Goal: Feedback & Contribution: Leave review/rating

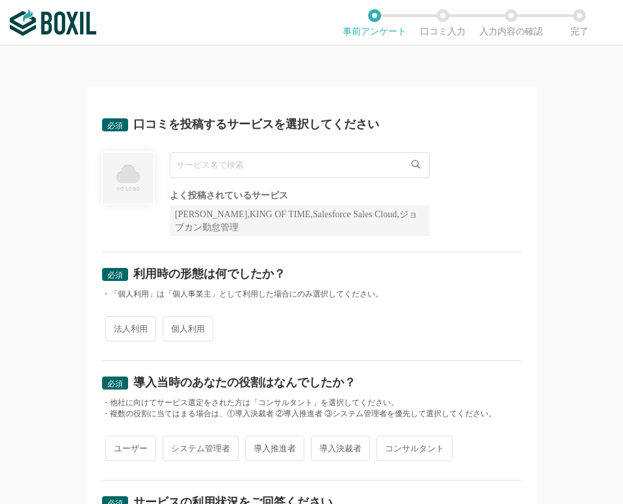
click at [260, 178] on input "text" at bounding box center [300, 165] width 260 height 26
click at [237, 165] on input "text" at bounding box center [300, 165] width 260 height 26
type input "ｋ"
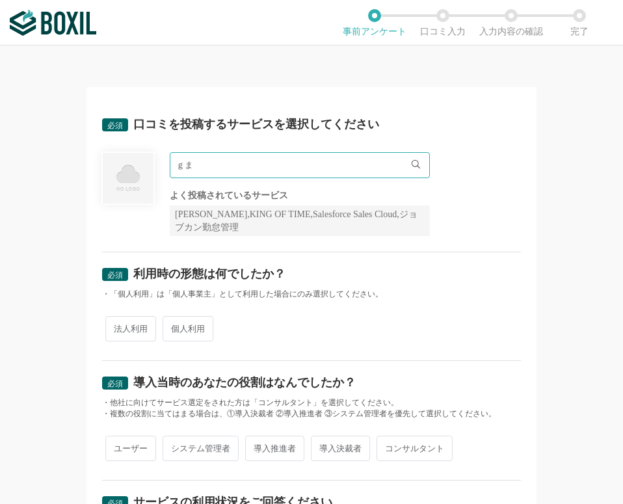
type input "ｇ"
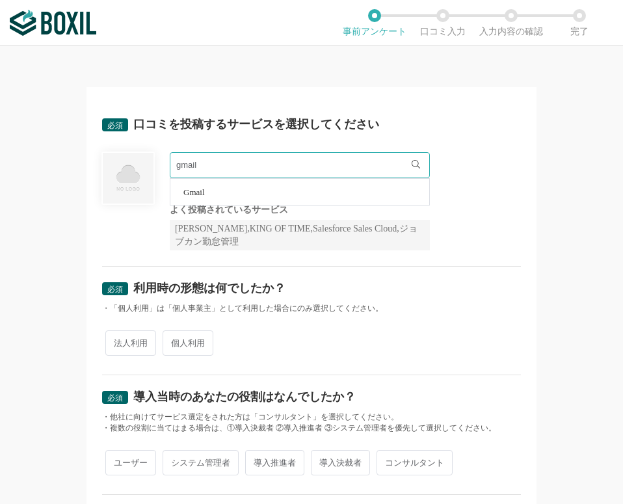
click at [207, 191] on li "Gmail" at bounding box center [299, 192] width 259 height 26
type input "Gmail"
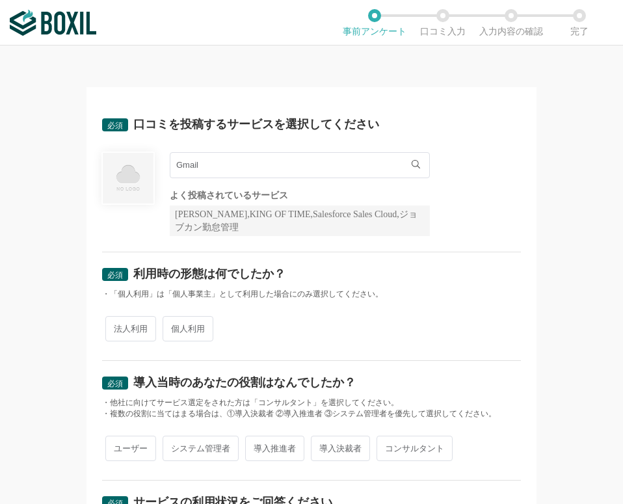
click at [124, 323] on span "法人利用" at bounding box center [130, 328] width 51 height 25
click at [117, 323] on input "法人利用" at bounding box center [113, 322] width 8 height 8
radio input "true"
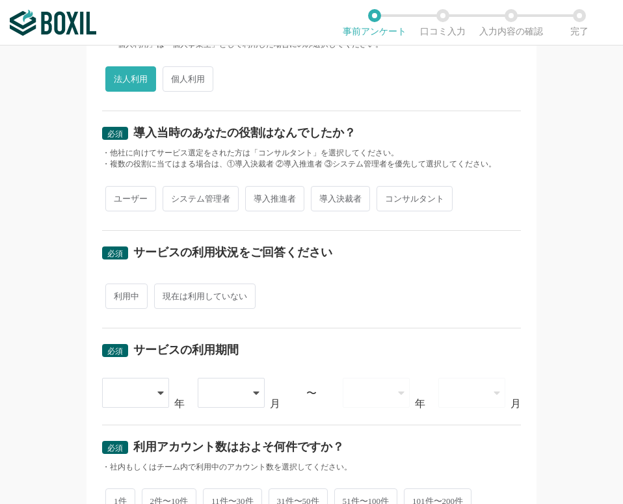
scroll to position [260, 0]
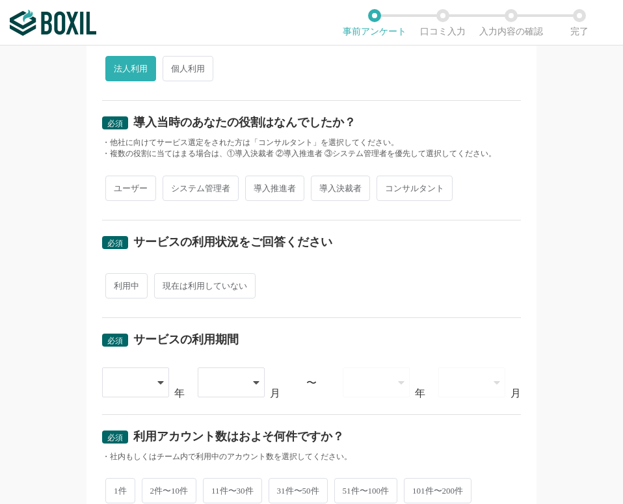
click at [128, 192] on span "ユーザー" at bounding box center [130, 188] width 51 height 25
click at [117, 186] on input "ユーザー" at bounding box center [113, 182] width 8 height 8
radio input "true"
click at [122, 266] on div "必須 サービスの利用状況をご回答ください 利用中 現在は利用していない" at bounding box center [311, 269] width 419 height 98
click at [122, 273] on span "利用中" at bounding box center [126, 285] width 42 height 25
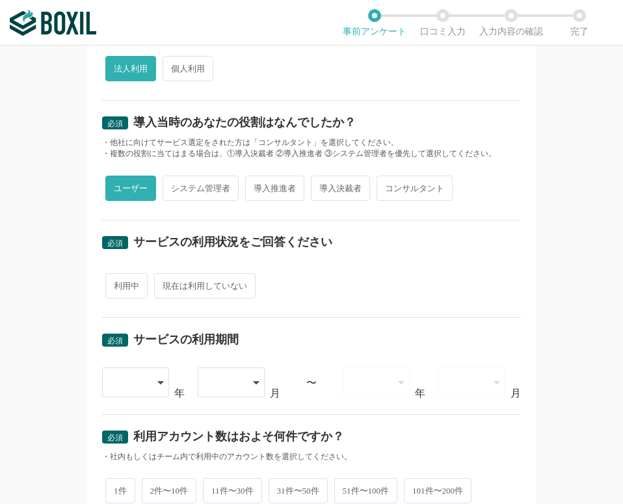
click at [117, 275] on input "利用中" at bounding box center [113, 279] width 8 height 8
radio input "true"
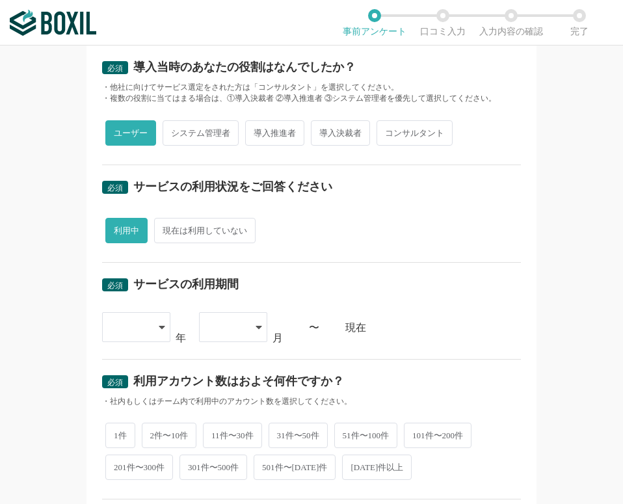
scroll to position [520, 0]
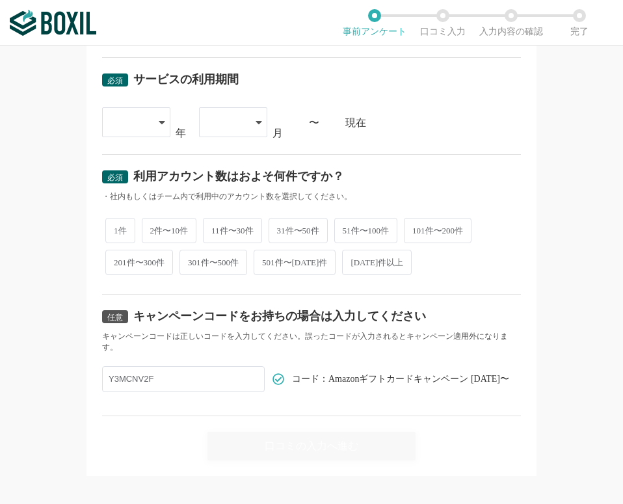
click at [139, 126] on div at bounding box center [130, 122] width 38 height 29
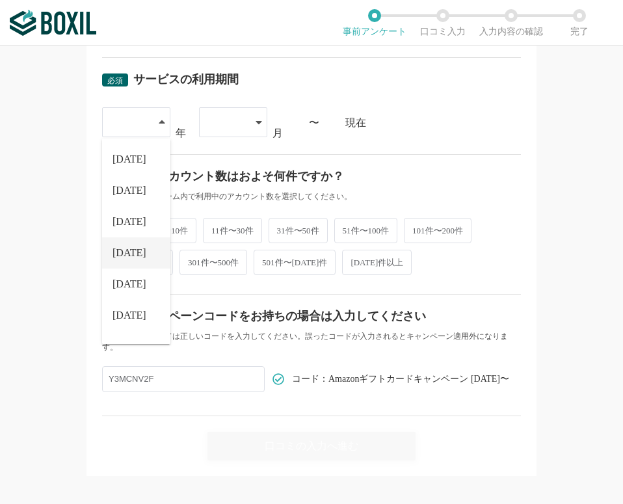
scroll to position [148, 0]
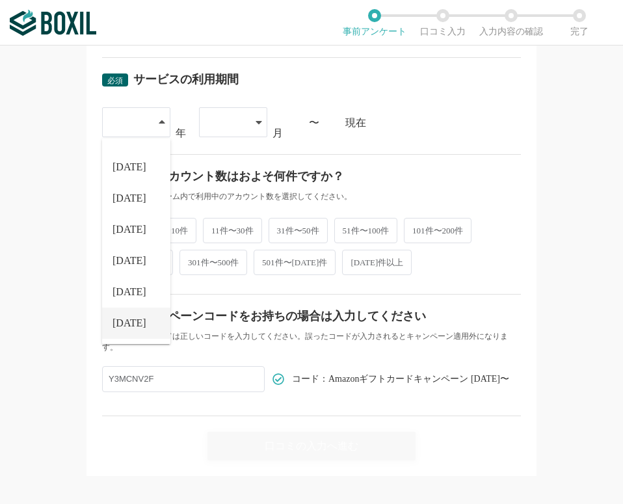
click at [139, 318] on li "[DATE]" at bounding box center [136, 323] width 68 height 31
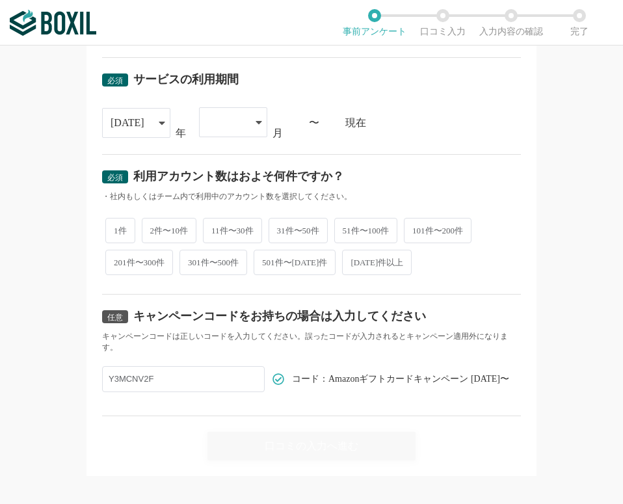
click at [221, 127] on div at bounding box center [226, 122] width 38 height 29
click at [221, 187] on li "02" at bounding box center [233, 190] width 68 height 31
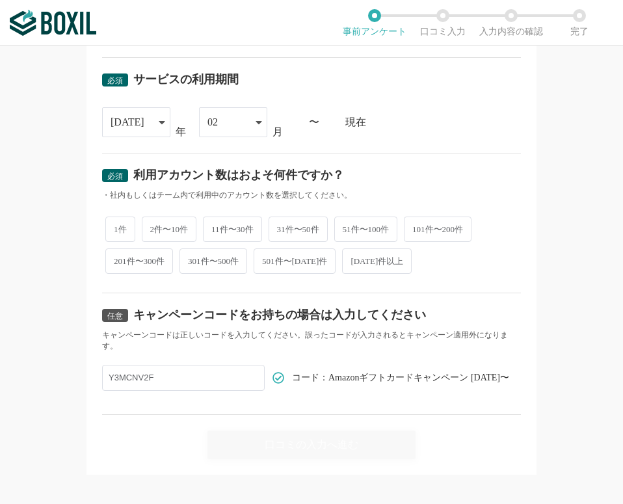
click at [153, 226] on span "2件〜10件" at bounding box center [169, 229] width 55 height 25
click at [153, 226] on input "2件〜10件" at bounding box center [149, 222] width 8 height 8
radio input "true"
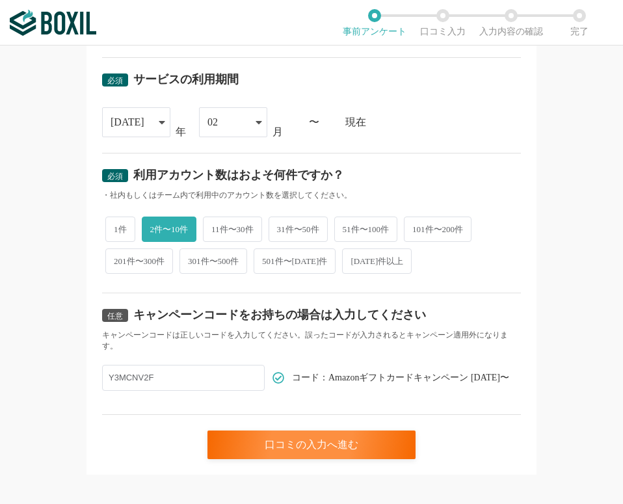
click at [215, 231] on span "11件〜30件" at bounding box center [232, 229] width 59 height 25
click at [215, 227] on input "11件〜30件" at bounding box center [210, 222] width 8 height 8
radio input "true"
radio input "false"
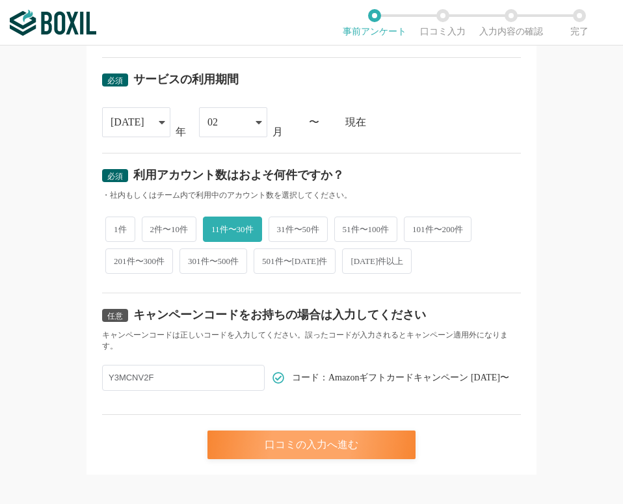
click at [261, 440] on div "口コミの入力へ進む" at bounding box center [311, 444] width 208 height 29
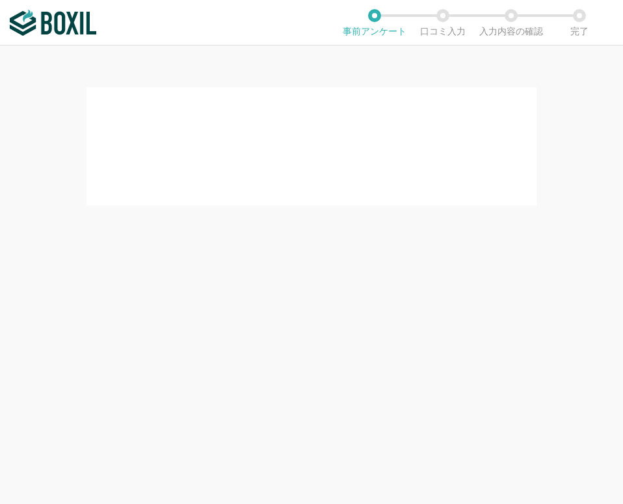
scroll to position [0, 0]
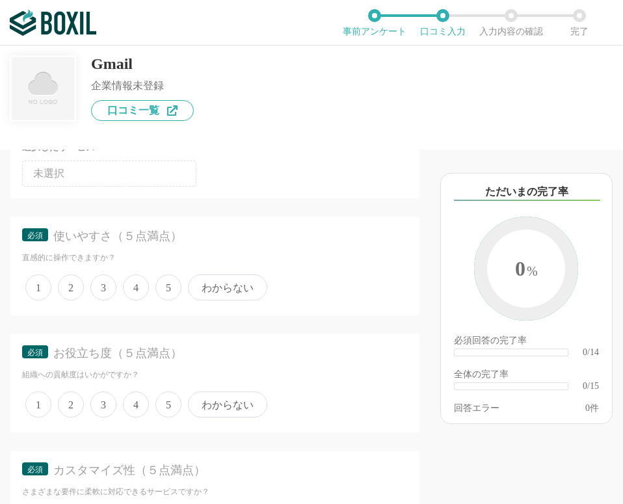
click at [163, 288] on span "5" at bounding box center [168, 287] width 26 height 26
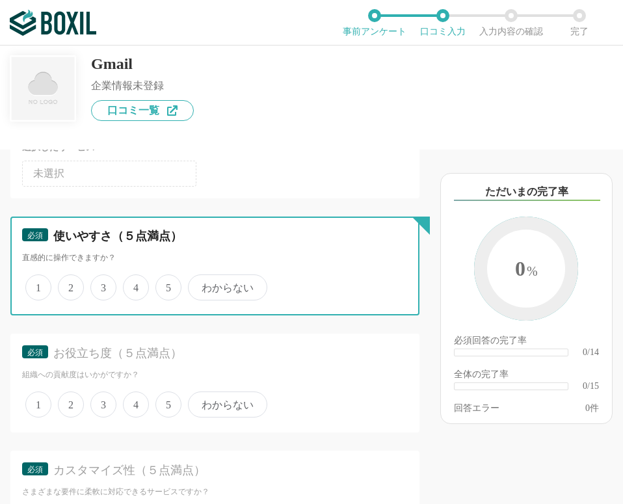
click at [163, 285] on input "5" at bounding box center [163, 280] width 8 height 8
radio input "true"
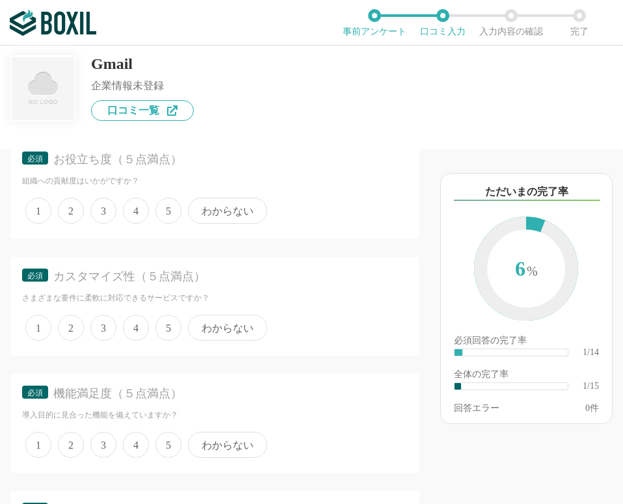
scroll to position [325, 0]
click at [165, 215] on span "5" at bounding box center [168, 209] width 26 height 26
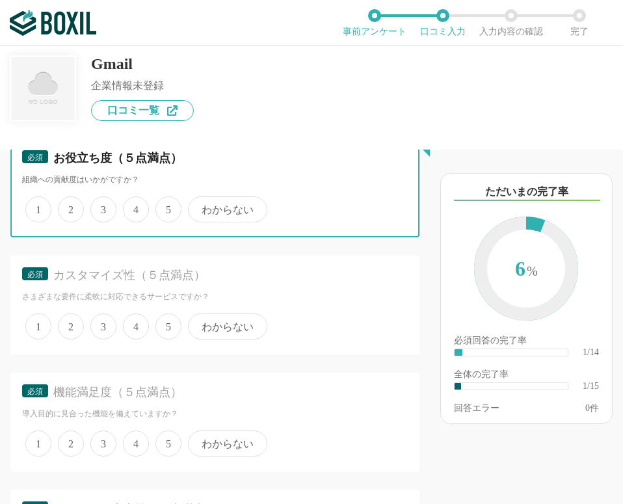
click at [165, 207] on input "5" at bounding box center [163, 202] width 8 height 8
radio input "true"
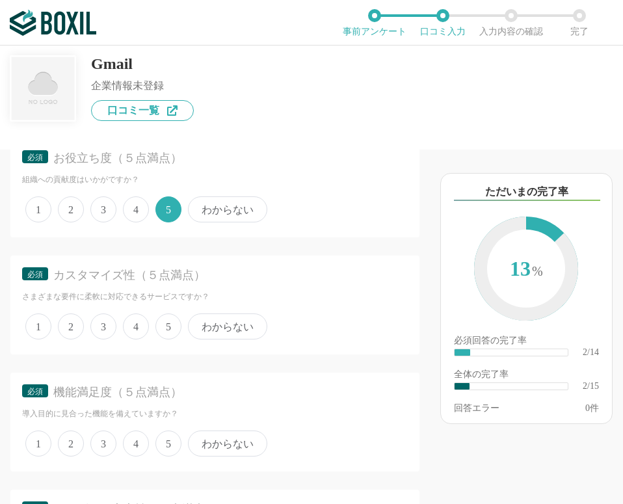
click at [159, 305] on div "必須 カスタマイズ性（５点満点） さまざまな要件に柔軟に対応できるサービスですか？ 1 2 3 4 5 わからない" at bounding box center [214, 305] width 409 height 99
click at [159, 316] on span "5" at bounding box center [168, 326] width 26 height 26
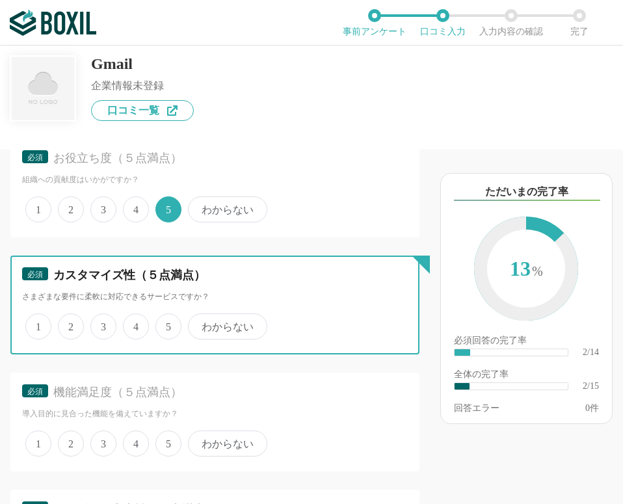
click at [159, 316] on input "5" at bounding box center [163, 319] width 8 height 8
radio input "true"
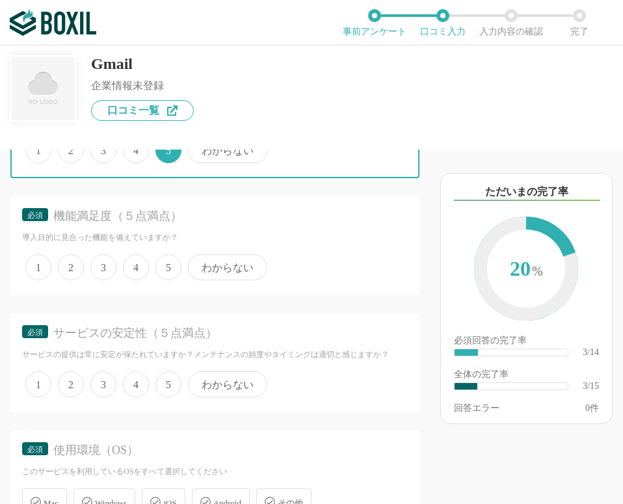
scroll to position [520, 0]
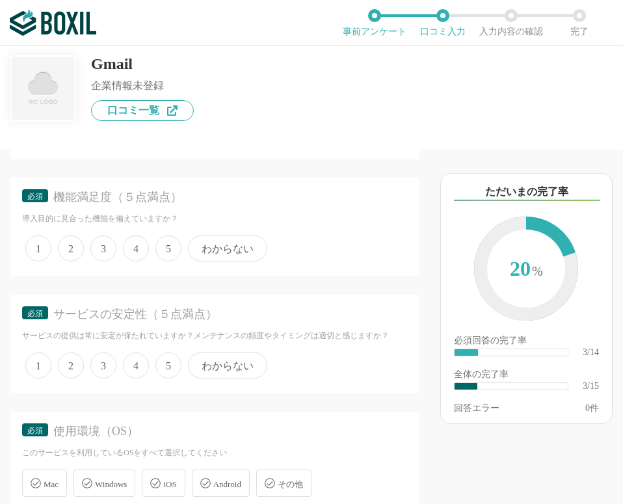
click at [152, 241] on div "1 2 3 4 5 わからない" at bounding box center [215, 248] width 386 height 33
click at [159, 248] on span "5" at bounding box center [168, 248] width 26 height 26
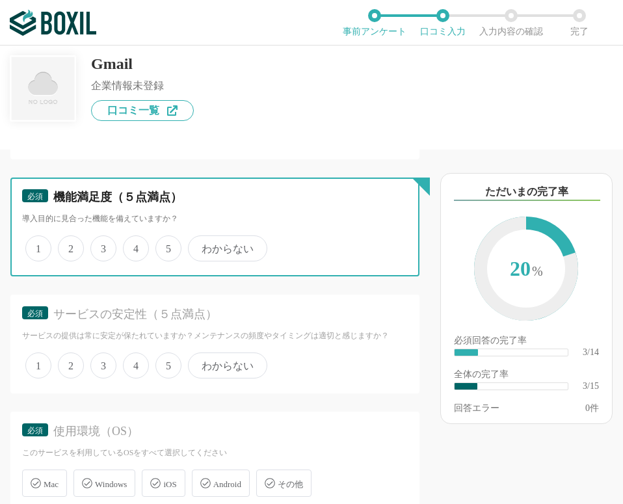
click at [159, 246] on input "5" at bounding box center [163, 241] width 8 height 8
radio input "true"
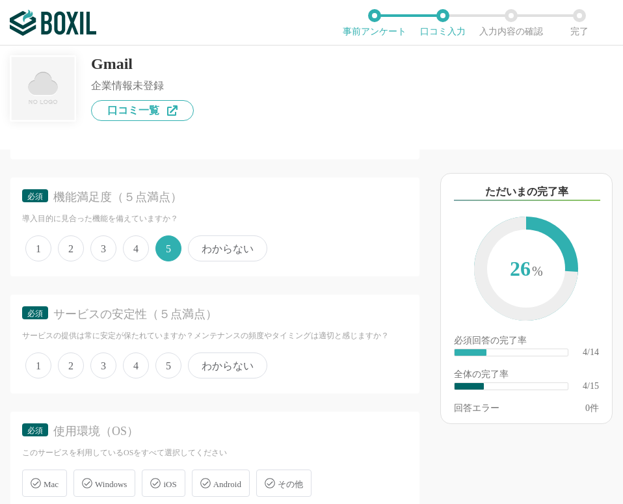
click at [126, 350] on div "1 2 3 4 5 わからない" at bounding box center [215, 365] width 386 height 33
click at [132, 364] on span "4" at bounding box center [136, 365] width 26 height 26
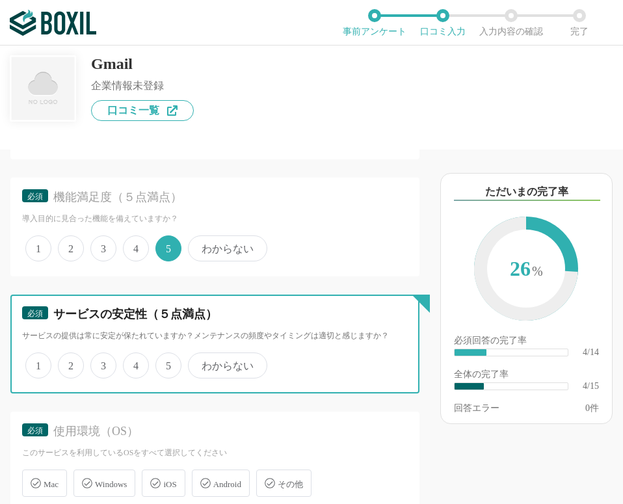
click at [132, 363] on input "4" at bounding box center [130, 358] width 8 height 8
radio input "true"
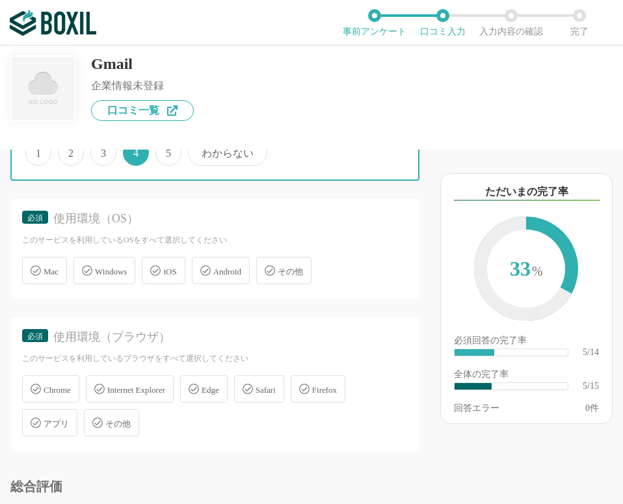
scroll to position [780, 0]
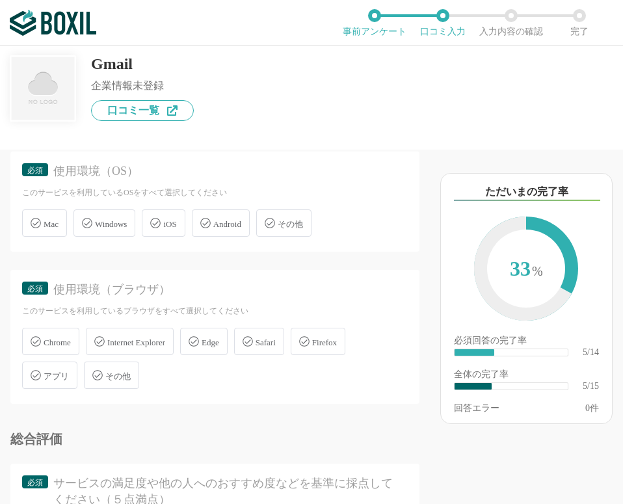
click at [109, 213] on div "Windows" at bounding box center [104, 222] width 62 height 27
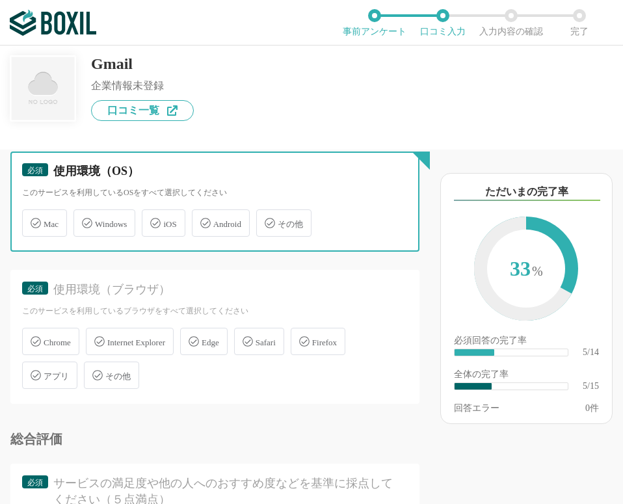
click at [85, 213] on input "Windows" at bounding box center [80, 215] width 8 height 8
checkbox input "true"
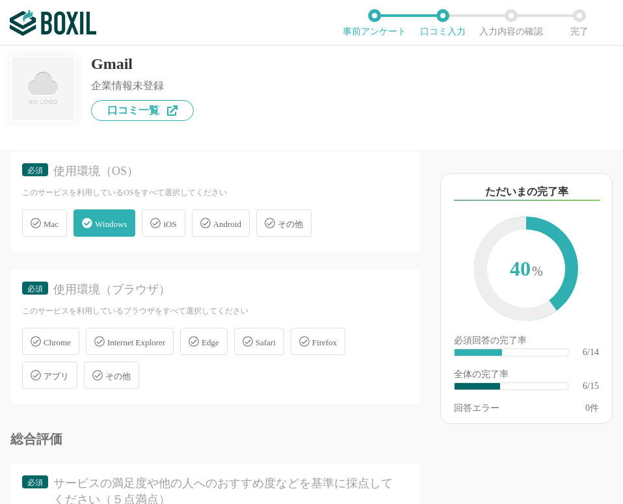
click at [63, 334] on div "Chrome" at bounding box center [50, 341] width 57 height 27
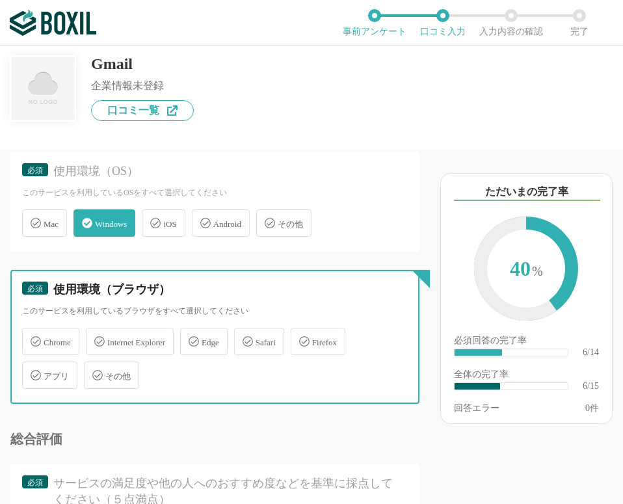
click at [33, 334] on input "Chrome" at bounding box center [29, 334] width 8 height 8
checkbox input "true"
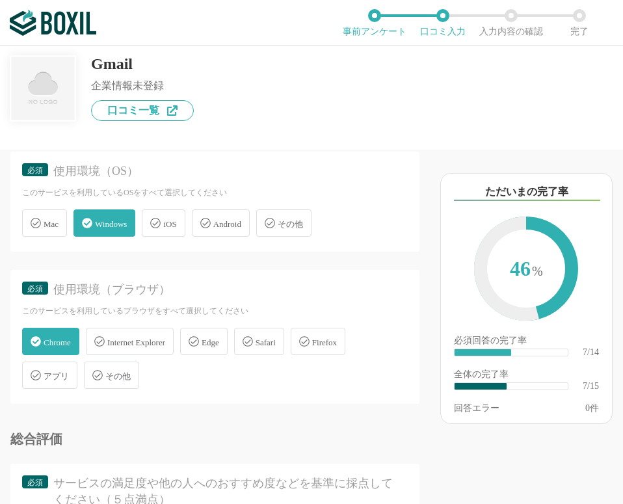
click at [63, 367] on div "アプリ" at bounding box center [49, 375] width 55 height 27
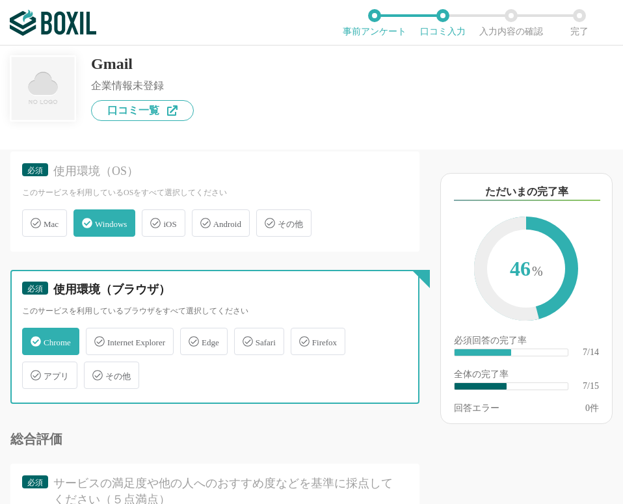
click at [33, 367] on input "アプリ" at bounding box center [29, 368] width 8 height 8
checkbox input "true"
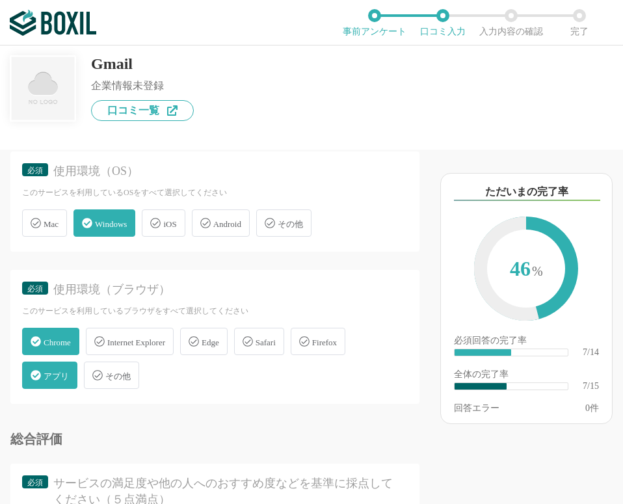
click at [176, 226] on span "iOS" at bounding box center [169, 224] width 13 height 10
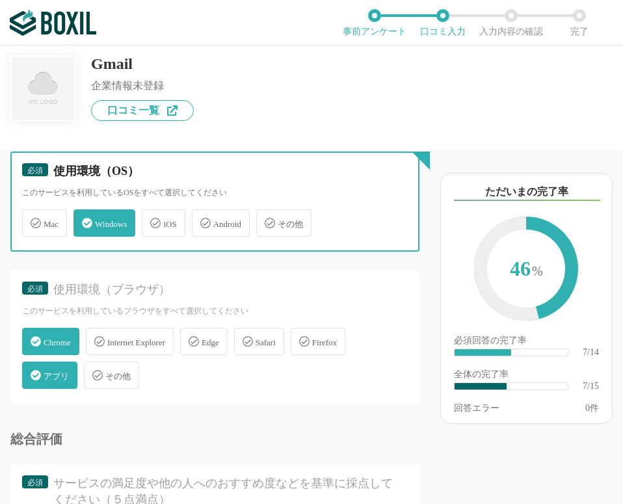
click at [153, 220] on input "iOS" at bounding box center [148, 215] width 8 height 8
checkbox input "true"
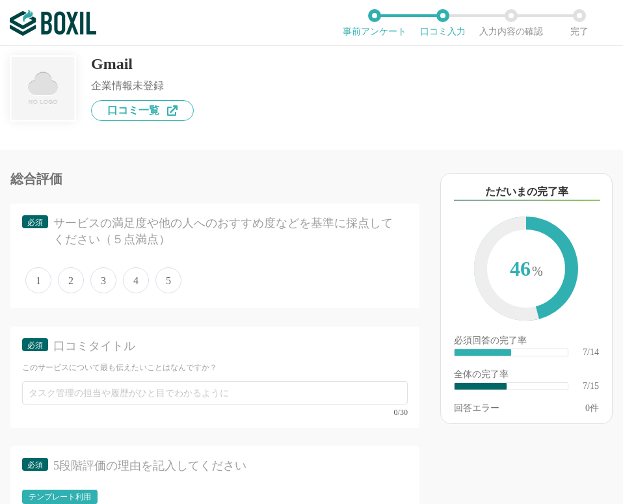
click at [155, 280] on div "1 2 3 4 5" at bounding box center [215, 280] width 386 height 33
click at [157, 280] on span "5" at bounding box center [168, 280] width 26 height 26
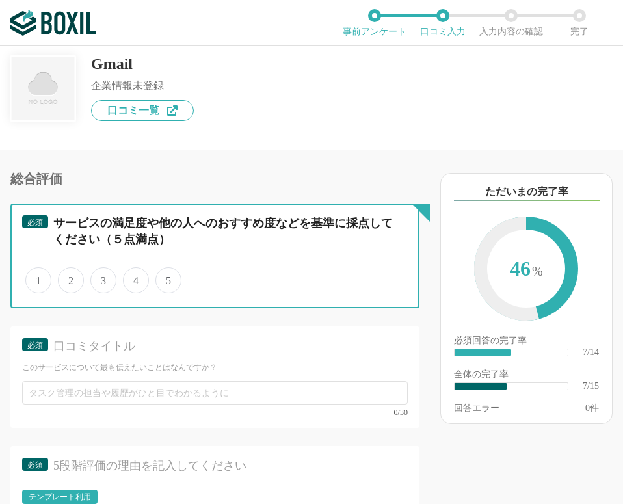
click at [159, 278] on input "5" at bounding box center [163, 273] width 8 height 8
radio input "true"
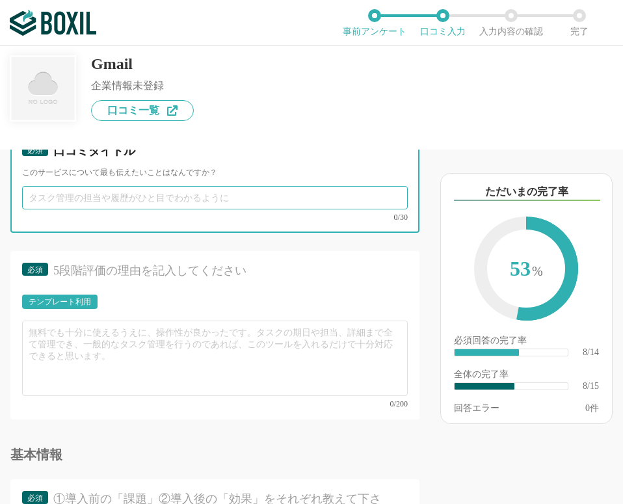
click at [103, 202] on input "text" at bounding box center [215, 197] width 386 height 23
type input "め"
type input "メールよして優秀"
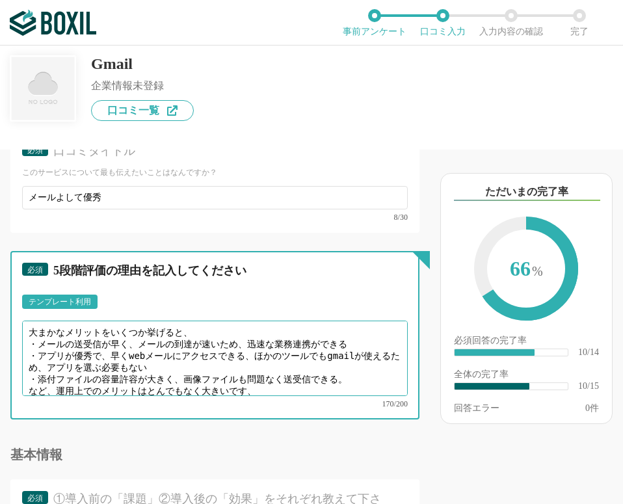
type textarea "大まかなメリットをいくつか挙げると、 ・メールの送受信が早く、メールの到達が速いため、迅速な業務連携ができる ・アプリが優秀で、早くwebメールにアクセスでき…"
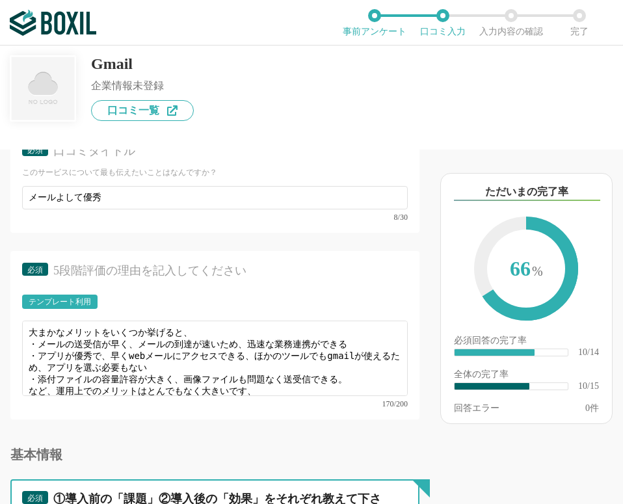
scroll to position [1516, 0]
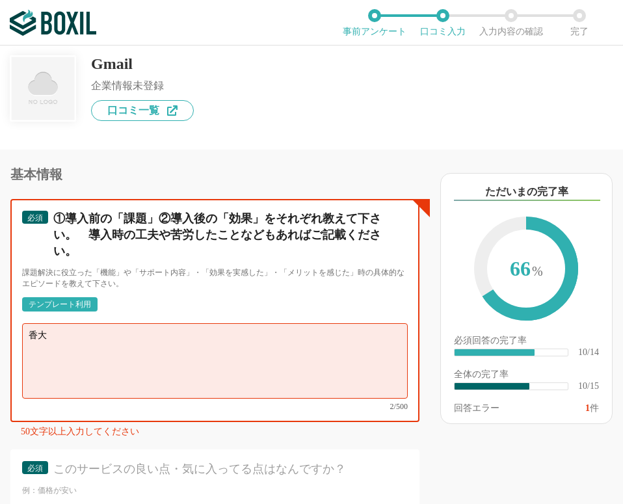
type textarea "香"
type textarea "過"
type textarea "土"
type textarea "か"
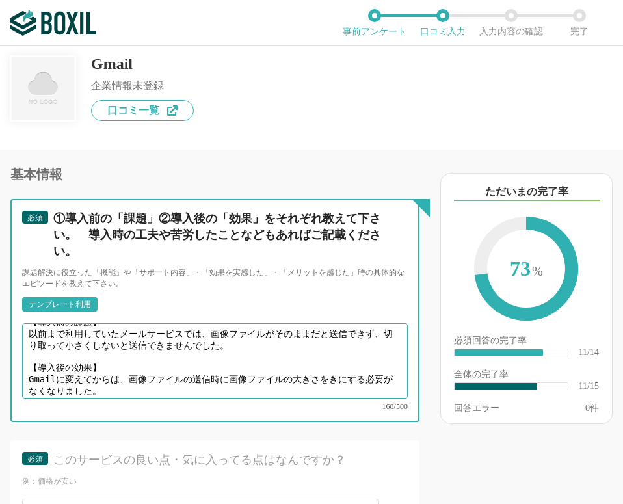
scroll to position [22, 0]
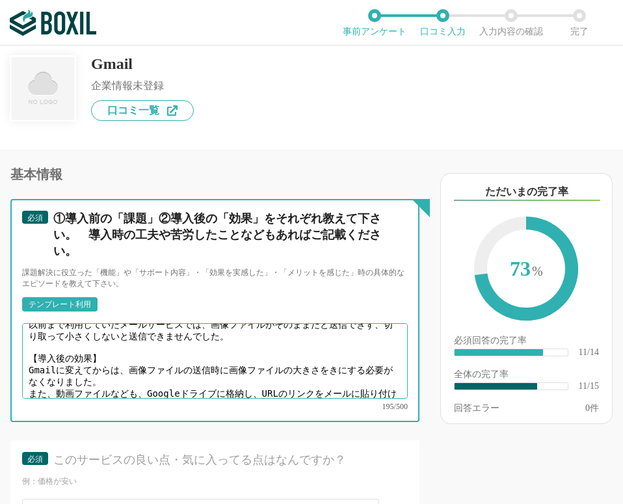
type textarea "【導入前の課題】 以前まで利用していたメールサービスでは、画像ファイルがそのままだと送信できず、切り取って小さくしないと送信できませんでした。 【導入後の効果…"
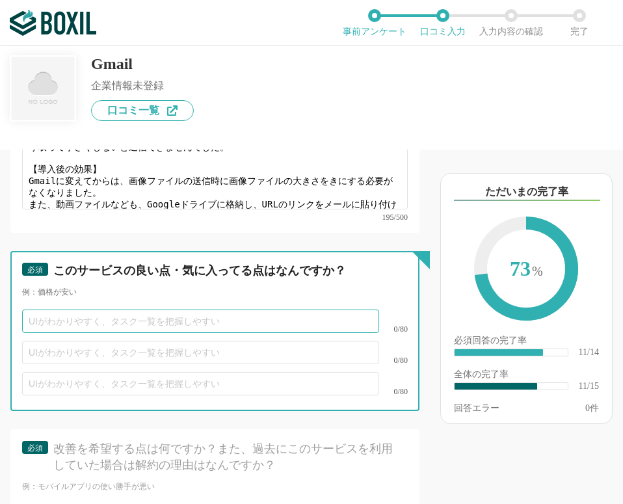
scroll to position [1779, 0]
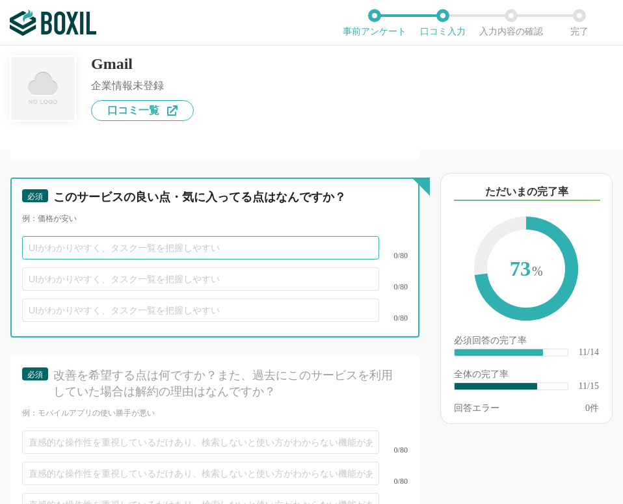
click at [228, 236] on input "text" at bounding box center [200, 247] width 357 height 23
type input "会社のドメインをGmailとして利用できる"
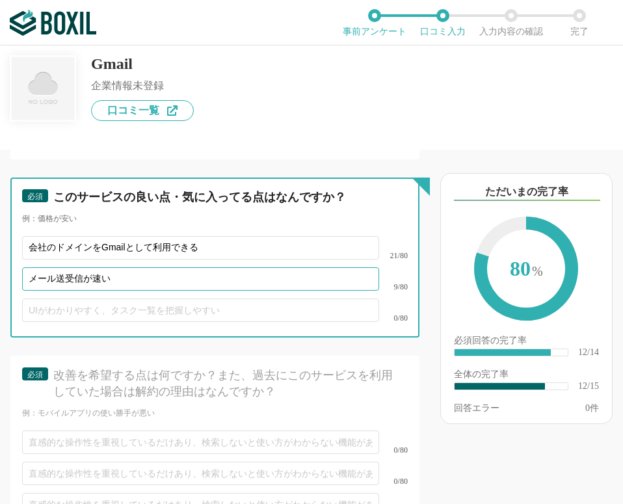
type input "メール送受信が速い"
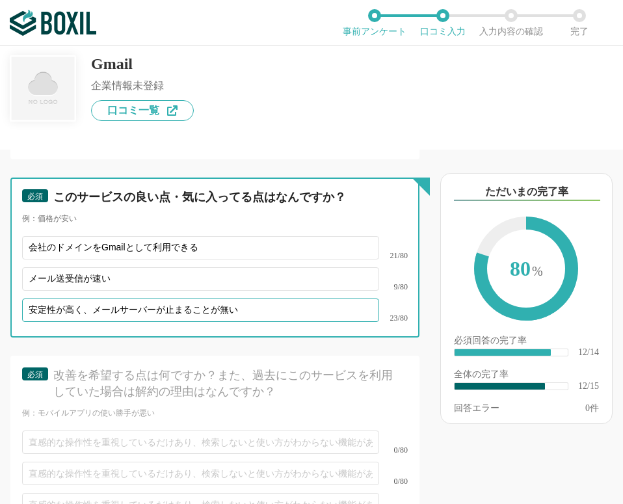
type input "安定性が高く、メールサーバーが止まることが無い"
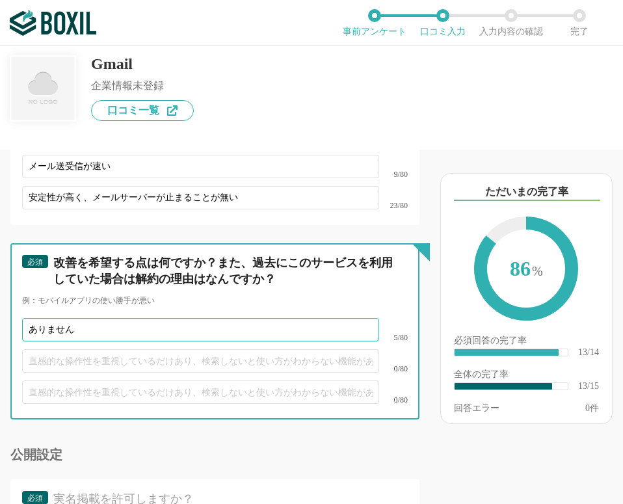
scroll to position [2018, 0]
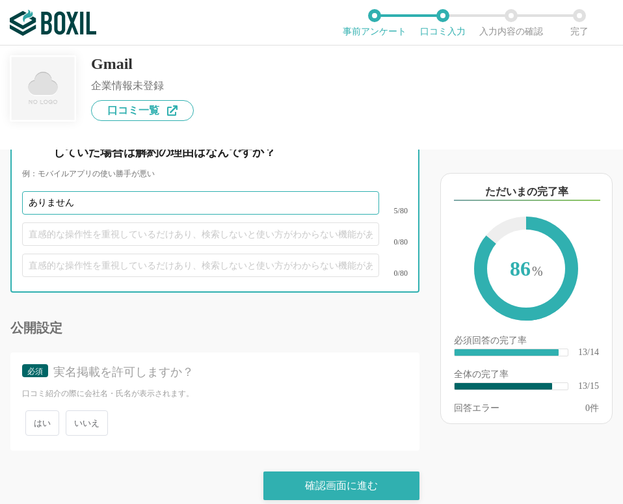
type input "ありません"
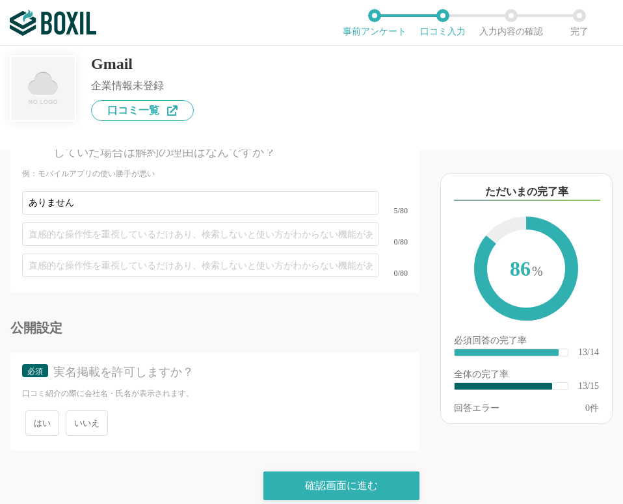
click at [92, 410] on span "いいえ" at bounding box center [87, 422] width 42 height 25
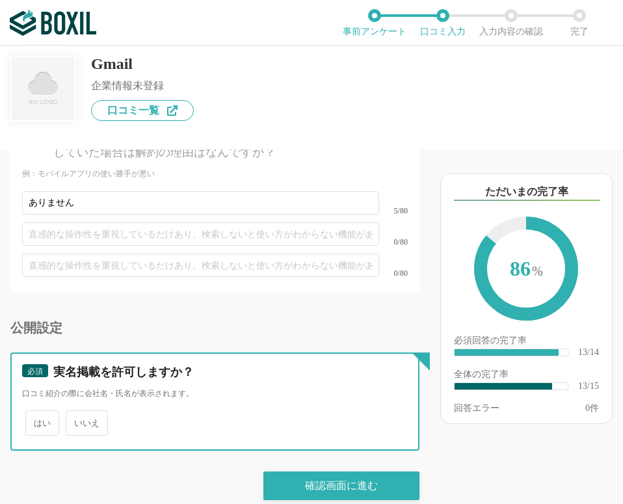
click at [77, 412] on input "いいえ" at bounding box center [73, 416] width 8 height 8
radio input "true"
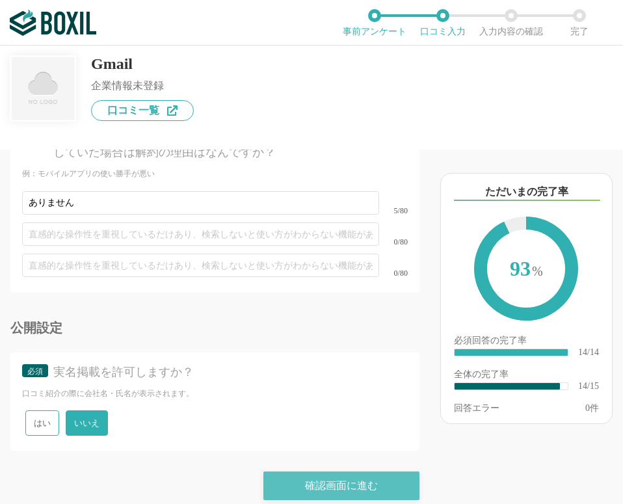
click at [282, 471] on div "確認画面に進む" at bounding box center [341, 485] width 156 height 29
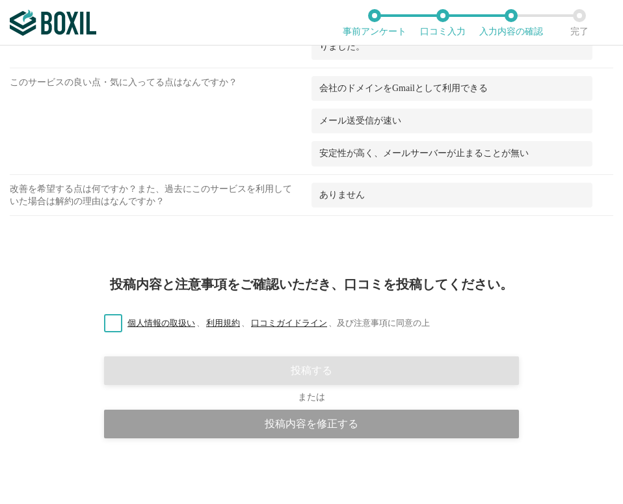
scroll to position [1113, 0]
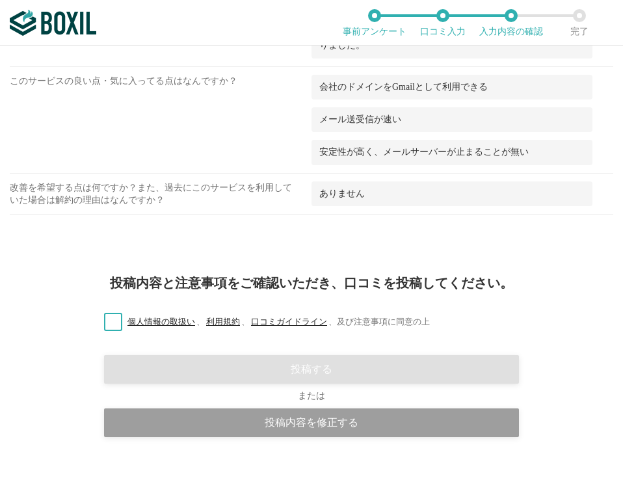
click at [108, 319] on label "個人情報の取扱い 、 利用規約 、 口コミガイドライン 、 及び注意事項に同意の上" at bounding box center [262, 322] width 336 height 14
click at [0, 0] on input "個人情報の取扱い 、 利用規約 、 口コミガイドライン 、 及び注意事項に同意の上" at bounding box center [0, 0] width 0 height 0
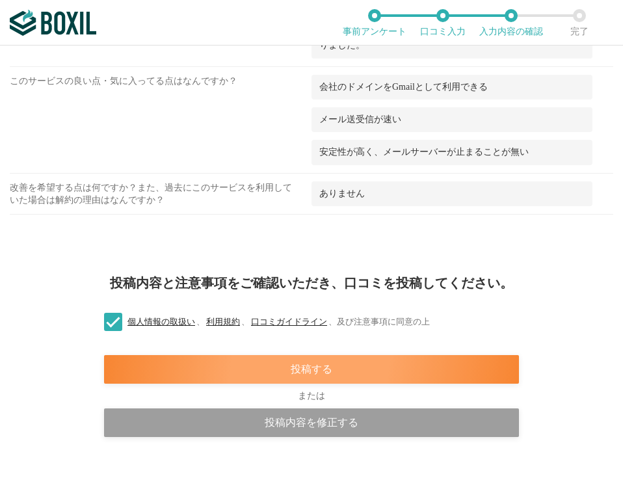
click at [146, 378] on div "投稿する" at bounding box center [311, 369] width 415 height 29
